Goal: Share content

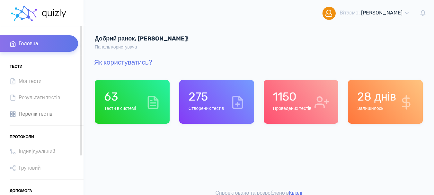
click at [37, 113] on span "Перелік тестів" at bounding box center [36, 113] width 34 height 9
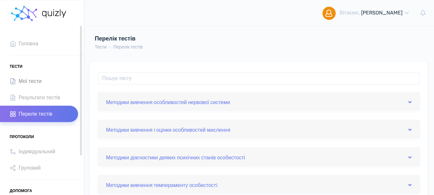
click at [40, 81] on span "Мої тести" at bounding box center [30, 81] width 23 height 9
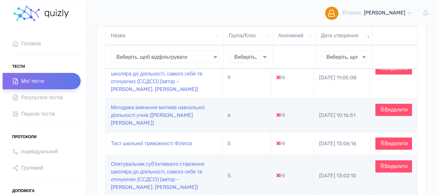
scroll to position [96, 0]
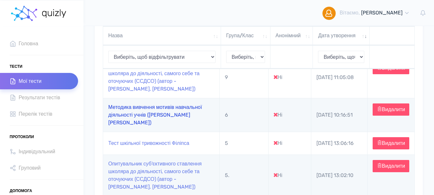
click at [148, 111] on link "Методика вивчення мотивів навчальної діяльності учнів (Б. Пашнєв)" at bounding box center [155, 115] width 94 height 22
type input "https://quizly.com.ua/quiz/75fmLBl09anbQ"
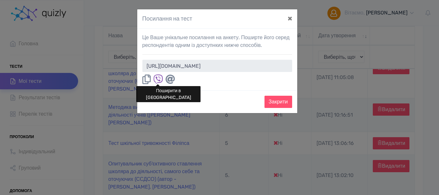
click at [146, 80] on icon at bounding box center [146, 79] width 8 height 10
